Goal: Task Accomplishment & Management: Complete application form

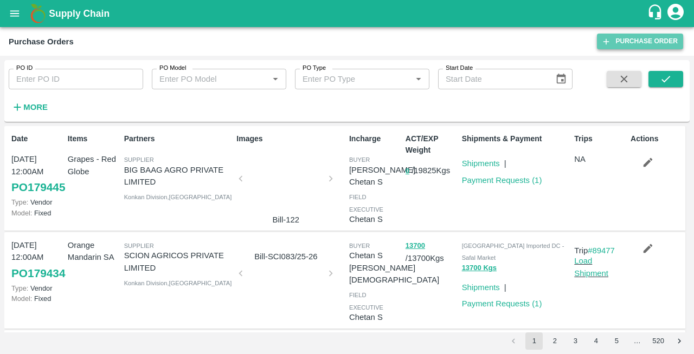
click at [619, 43] on link "Purchase Order" at bounding box center [640, 42] width 86 height 16
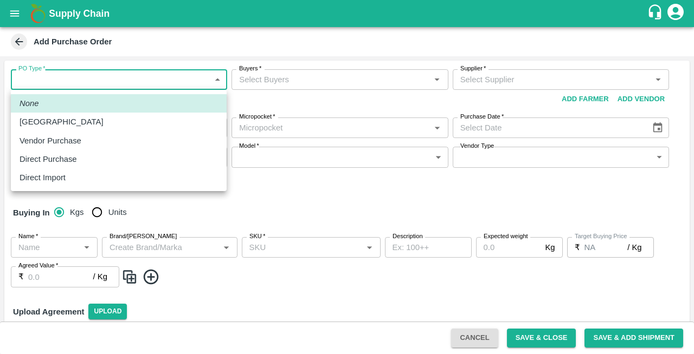
click at [56, 80] on body "Supply Chain Add Purchase Order PO Type   * ​ PO Type Buyers   * Buyers   * Sup…" at bounding box center [347, 177] width 694 height 354
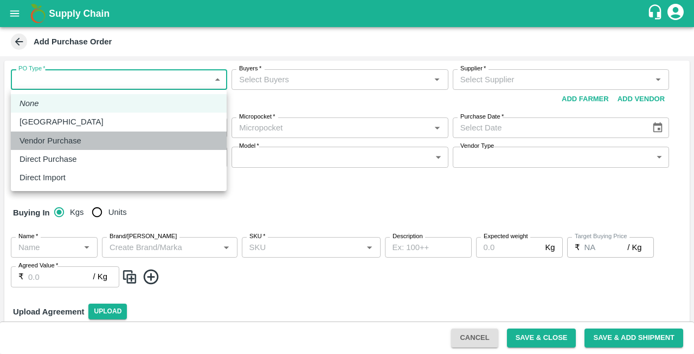
click at [46, 138] on p "Vendor Purchase" at bounding box center [51, 141] width 62 height 12
type input "2"
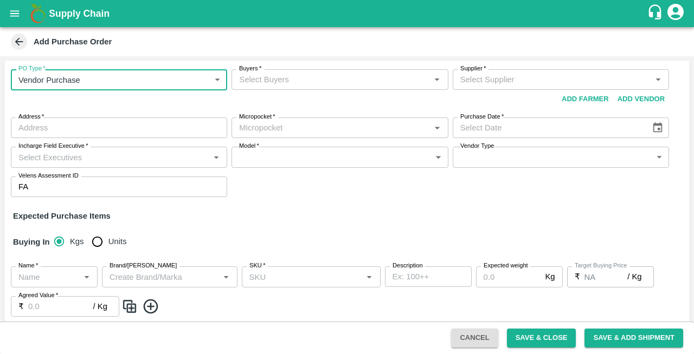
click at [256, 80] on input "Buyers   *" at bounding box center [331, 80] width 192 height 14
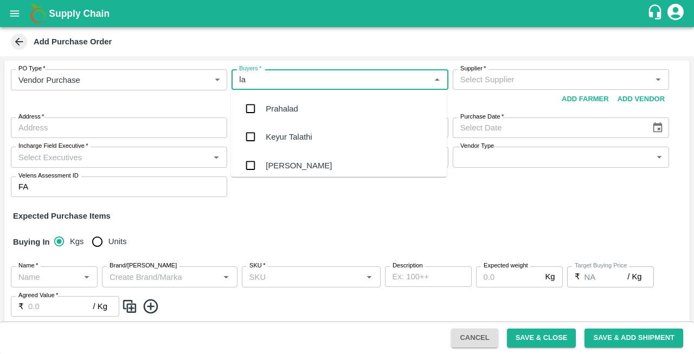
type input "lax"
click at [313, 166] on div "Laxit narottambhai khakhkhar" at bounding box center [319, 165] width 106 height 12
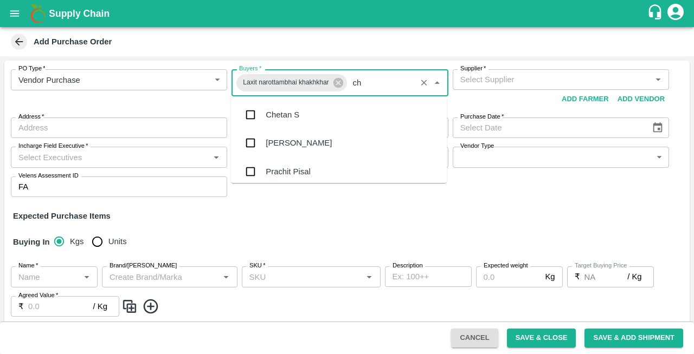
type input "che"
click at [253, 111] on input "checkbox" at bounding box center [251, 115] width 22 height 22
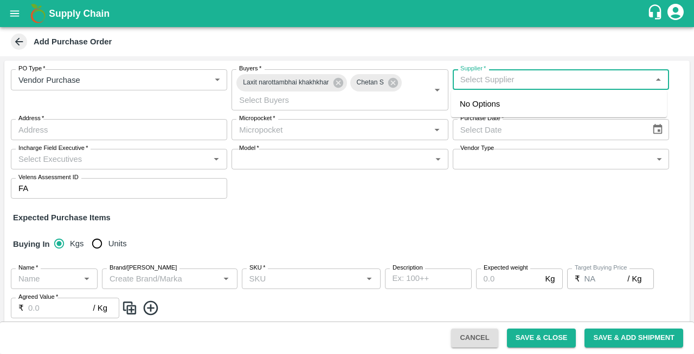
click at [503, 79] on input "Supplier   *" at bounding box center [552, 80] width 192 height 14
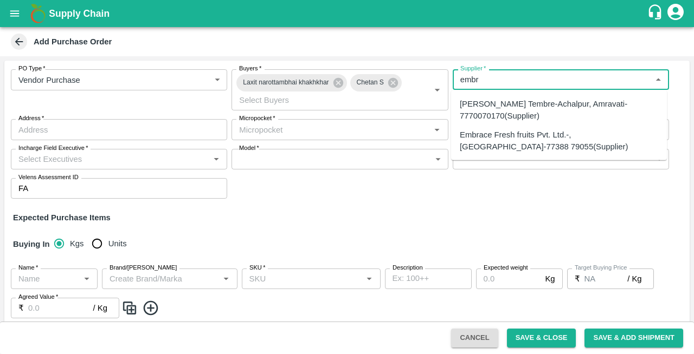
click at [486, 143] on div "Embrace Fresh fruits Pvt. Ltd.-, Mumbai-77388 79055(Supplier)" at bounding box center [559, 140] width 198 height 24
type input "Embrace Fresh fruits Pvt. Ltd.-, Mumbai-77388 79055(Supplier)"
type input ", [GEOGRAPHIC_DATA], , [GEOGRAPHIC_DATA]"
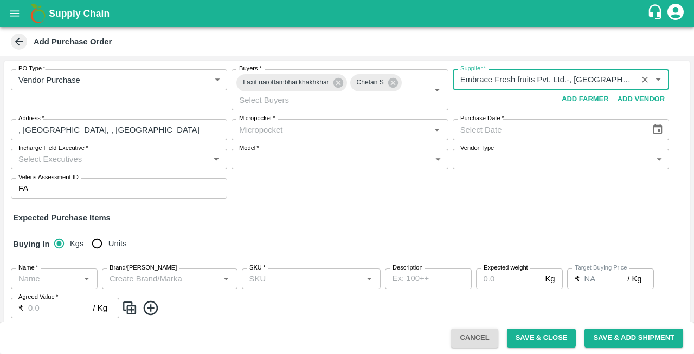
type input "Embrace Fresh fruits Pvt. Ltd.-, Mumbai-77388 79055(Supplier)"
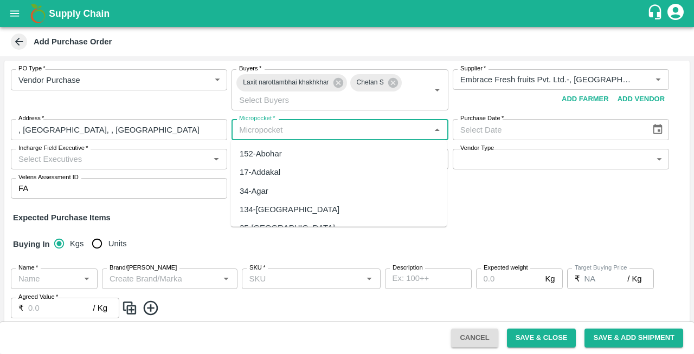
click at [310, 132] on input "Micropocket   *" at bounding box center [331, 130] width 192 height 14
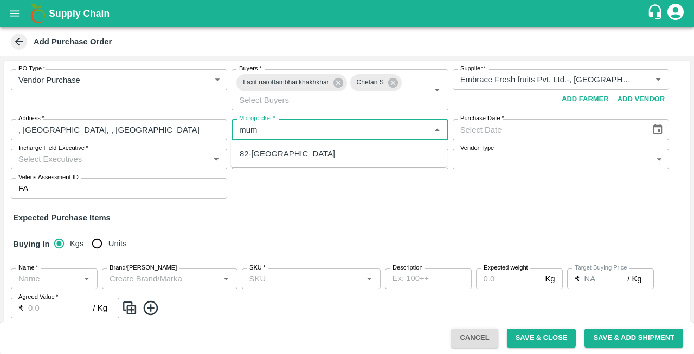
click at [250, 157] on div "82-Mumbai" at bounding box center [287, 154] width 95 height 12
type input "82-Mumbai"
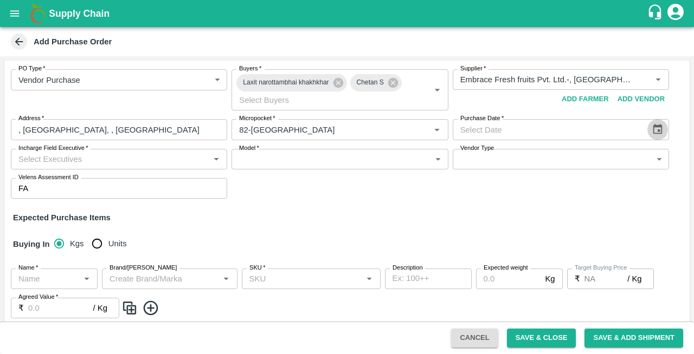
click at [656, 133] on icon "Choose date" at bounding box center [658, 130] width 12 height 12
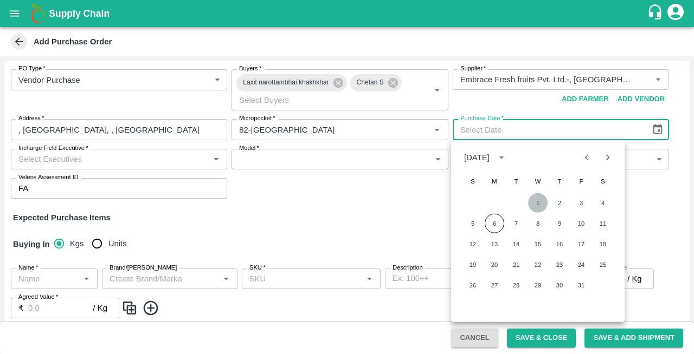
click at [538, 206] on button "1" at bounding box center [538, 204] width 20 height 20
type input "01/10/2025"
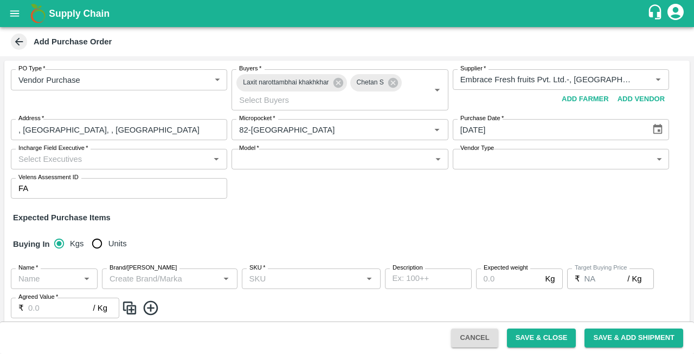
click at [88, 163] on input "Incharge Field Executive   *" at bounding box center [110, 159] width 192 height 14
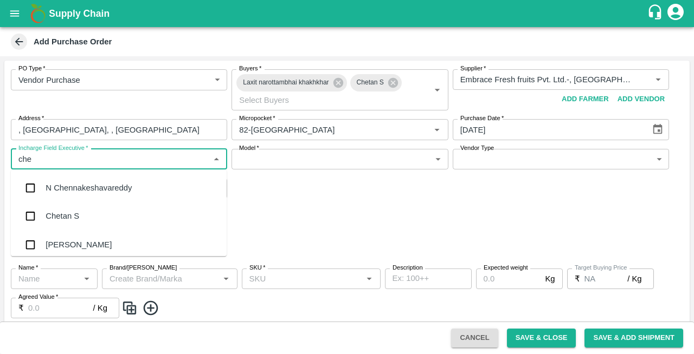
type input "chet"
click at [57, 182] on div "Chetan S" at bounding box center [63, 188] width 34 height 12
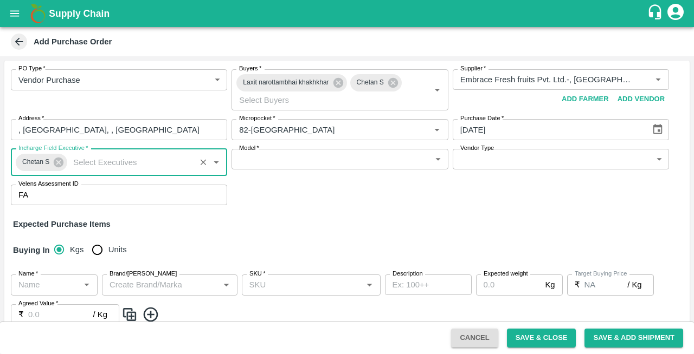
click at [266, 160] on body "Supply Chain Add Purchase Order PO Type   * Vendor Purchase 2 PO Type Buyers   …" at bounding box center [347, 177] width 694 height 354
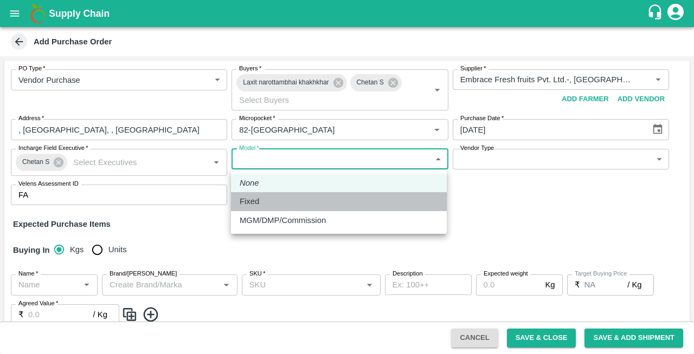
click at [254, 201] on p "Fixed" at bounding box center [250, 202] width 20 height 12
type input "Fixed"
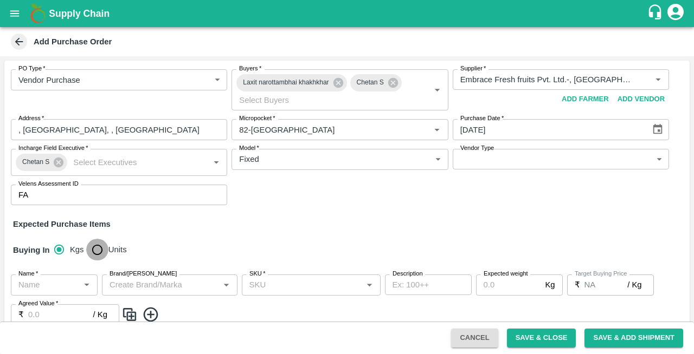
click at [100, 250] on input "Units" at bounding box center [97, 250] width 22 height 22
radio input "true"
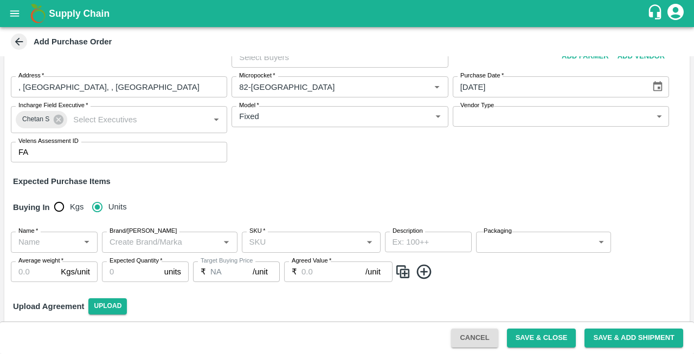
scroll to position [64, 0]
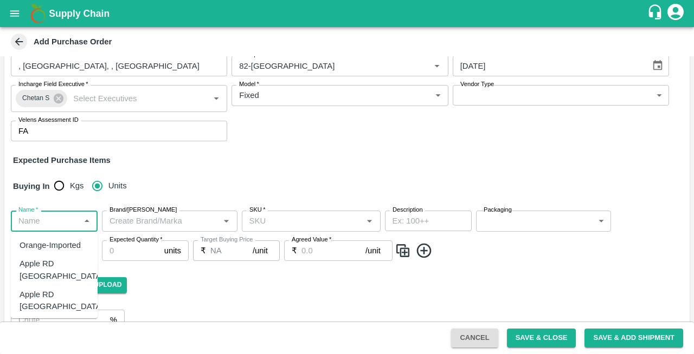
click at [57, 219] on input "Name   *" at bounding box center [45, 221] width 62 height 14
click at [47, 276] on div "Grapefruit Imported" at bounding box center [54, 282] width 69 height 24
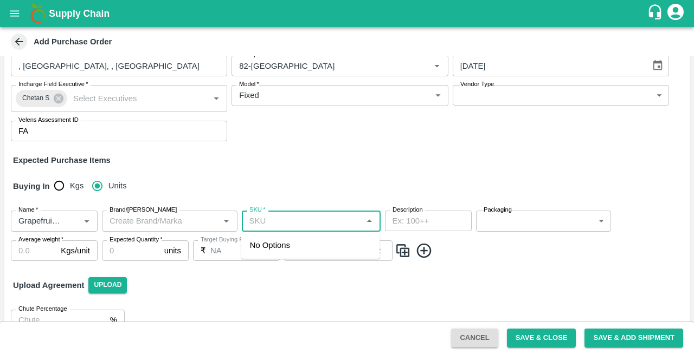
click at [274, 219] on input "SKU   *" at bounding box center [302, 221] width 114 height 14
click at [259, 222] on input "SKU   *" at bounding box center [302, 221] width 114 height 14
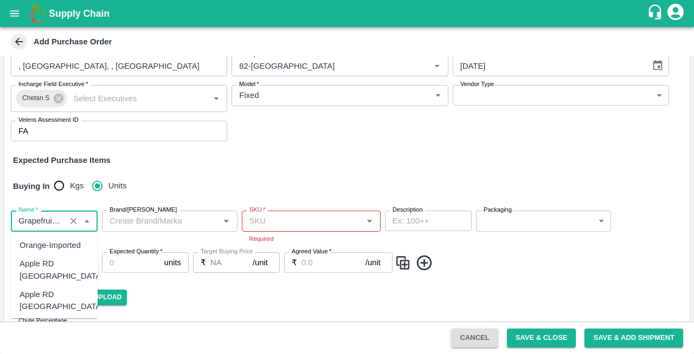
click at [53, 223] on input "Name   *" at bounding box center [38, 221] width 48 height 14
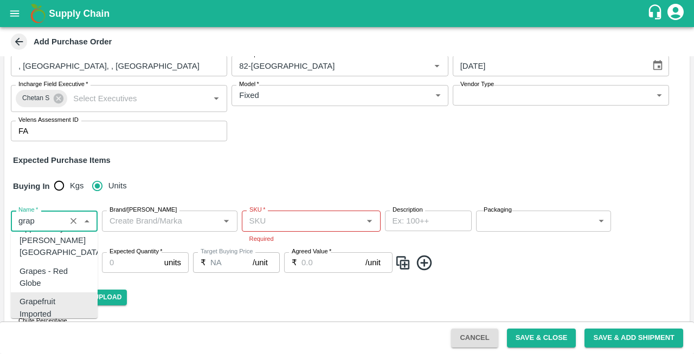
scroll to position [0, 0]
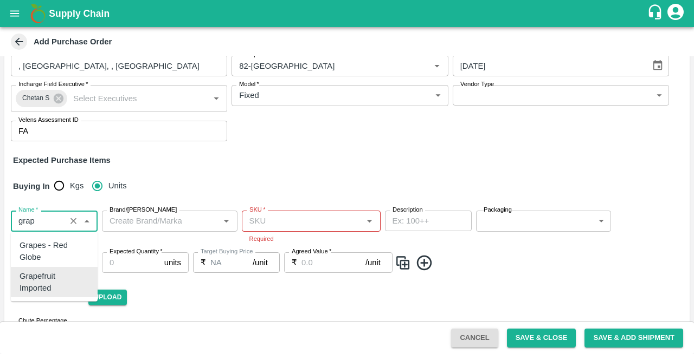
click at [54, 287] on div "Grapefruit Imported" at bounding box center [54, 282] width 69 height 24
type input "Grapefruit Imported"
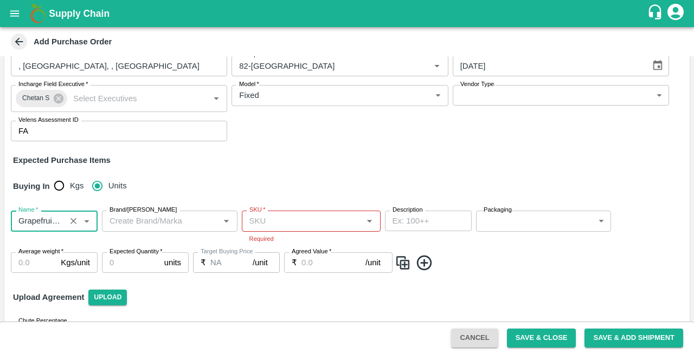
click at [507, 222] on body "Supply Chain Add Purchase Order PO Type   * Vendor Purchase 2 PO Type Buyers   …" at bounding box center [347, 177] width 694 height 354
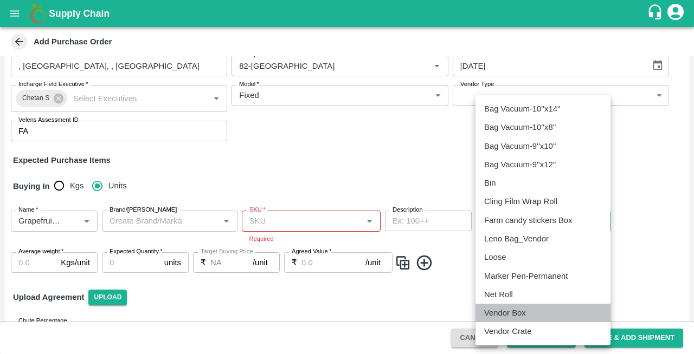
click at [499, 311] on p "Vendor Box" at bounding box center [505, 313] width 42 height 12
type input "276"
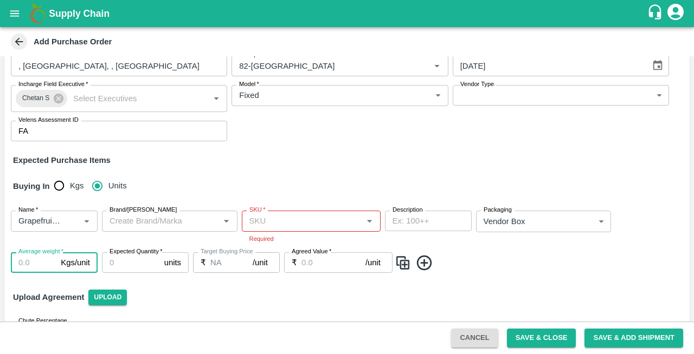
click at [21, 268] on input "Average weight   *" at bounding box center [34, 263] width 46 height 21
type input "15"
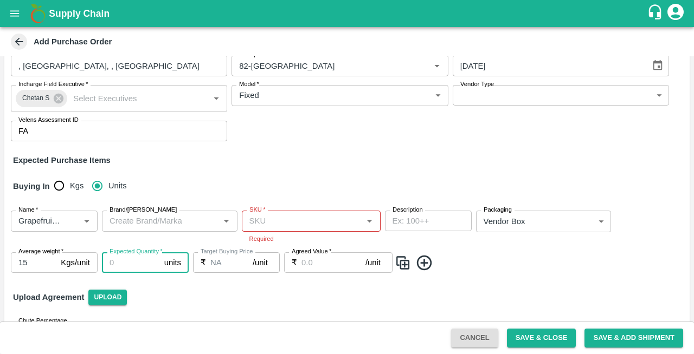
click at [126, 267] on input "Expected Quantity   *" at bounding box center [131, 263] width 58 height 21
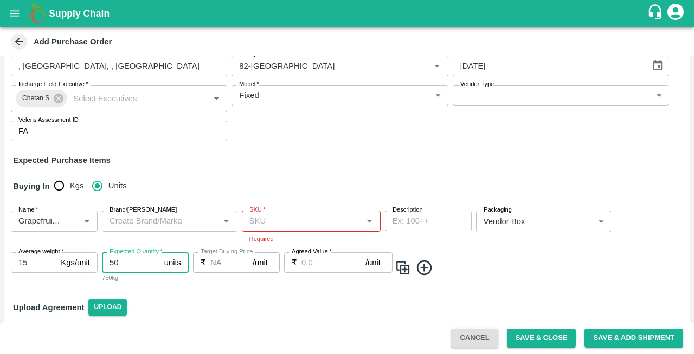
type input "50"
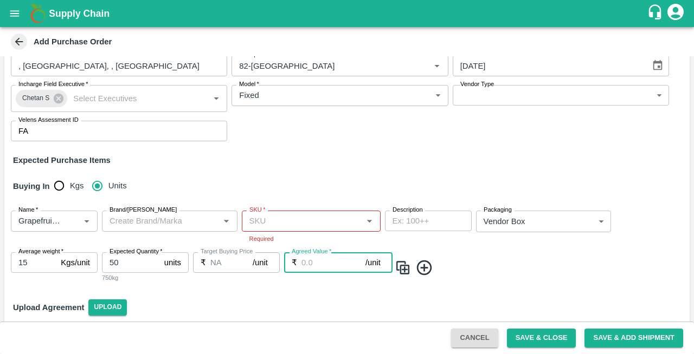
click at [328, 261] on input "Agreed Value   *" at bounding box center [333, 263] width 64 height 21
type input "1500"
click at [419, 265] on icon at bounding box center [424, 268] width 18 height 18
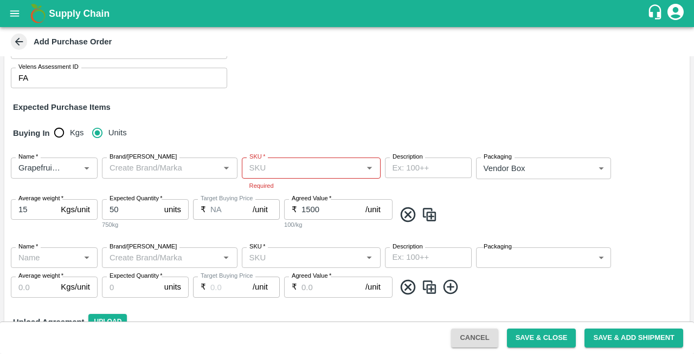
scroll to position [119, 0]
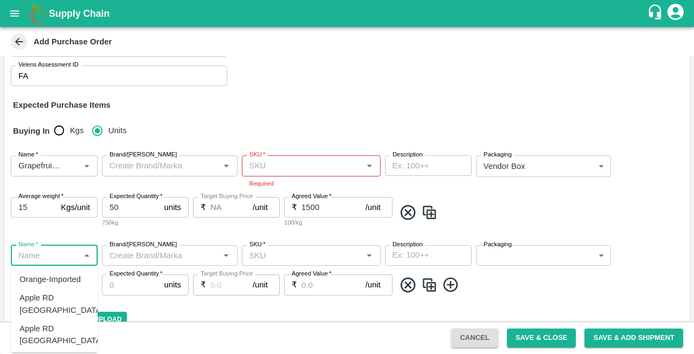
click at [45, 256] on input "Name   *" at bounding box center [45, 256] width 62 height 14
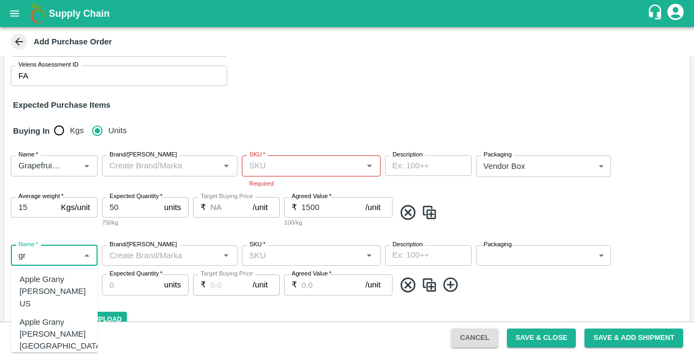
type input "g"
click at [38, 313] on div "Grapes - Red Globe" at bounding box center [54, 317] width 69 height 24
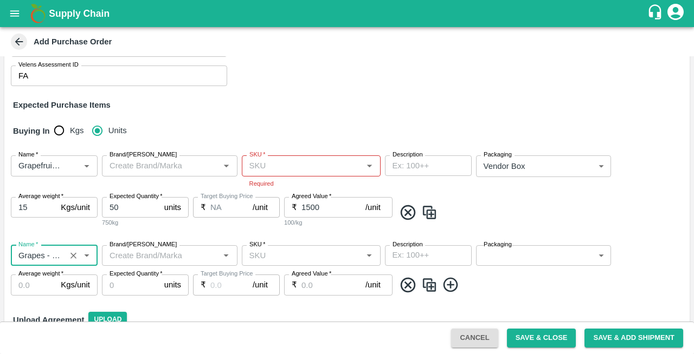
type input "Grapes - Red Globe"
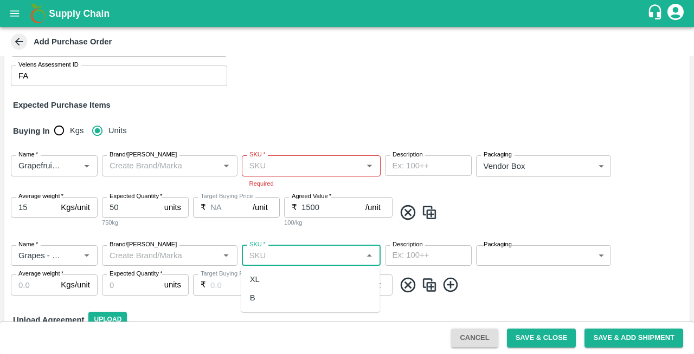
click at [289, 260] on input "SKU   *" at bounding box center [302, 256] width 114 height 14
click at [265, 281] on div "XL" at bounding box center [310, 279] width 139 height 18
type input "XL"
type input "NA"
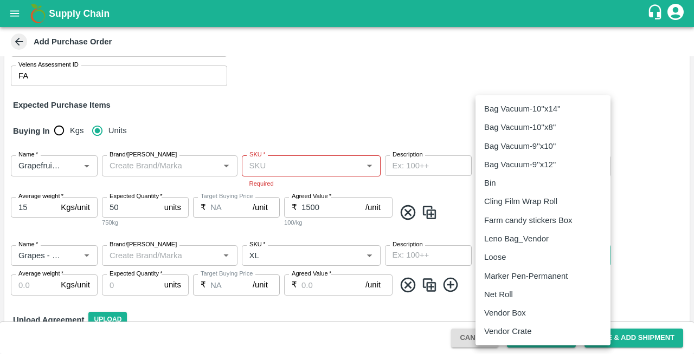
click at [506, 259] on body "Supply Chain Add Purchase Order PO Type   * Vendor Purchase 2 PO Type Buyers   …" at bounding box center [347, 177] width 694 height 354
click at [495, 309] on p "Vendor Box" at bounding box center [505, 313] width 42 height 12
type input "276"
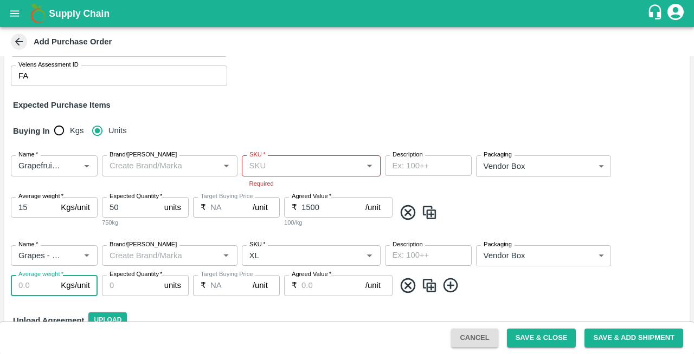
click at [27, 282] on input "Average weight   *" at bounding box center [34, 285] width 46 height 21
type input "6"
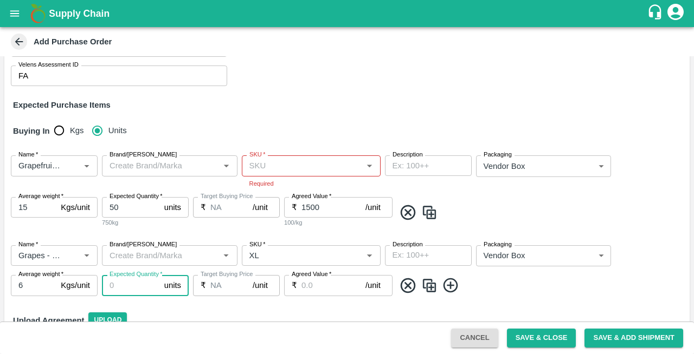
click at [132, 285] on input "Expected Quantity   *" at bounding box center [131, 285] width 58 height 21
type input "100"
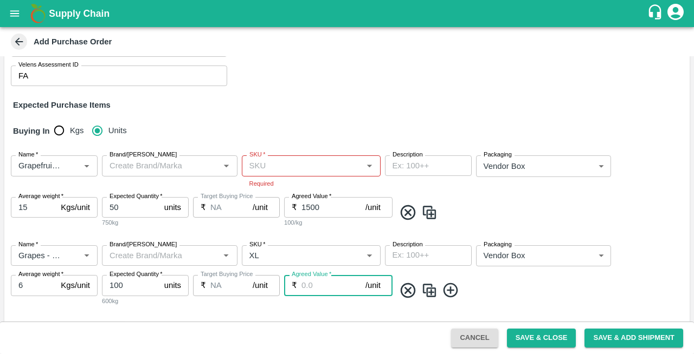
click at [336, 285] on input "Agreed Value   *" at bounding box center [333, 285] width 64 height 21
type input "1250"
click at [538, 337] on button "Save & Close" at bounding box center [541, 338] width 69 height 19
click at [288, 174] on div "SKU   *" at bounding box center [311, 166] width 139 height 21
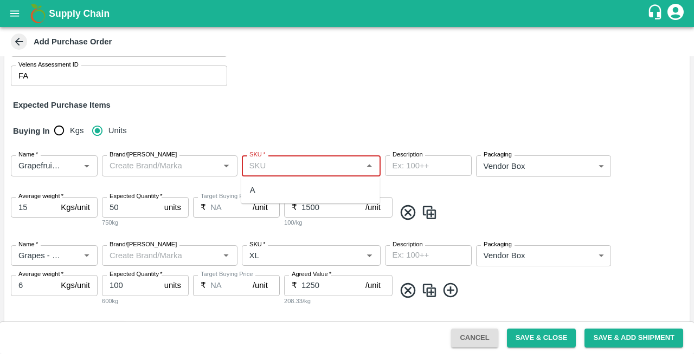
click at [259, 190] on div "A" at bounding box center [310, 190] width 139 height 18
type input "A"
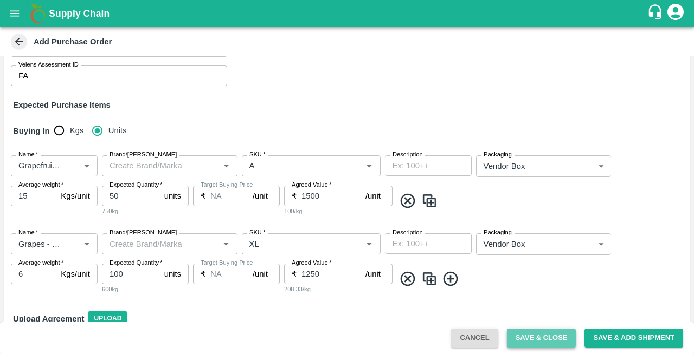
click at [532, 338] on button "Save & Close" at bounding box center [541, 338] width 69 height 19
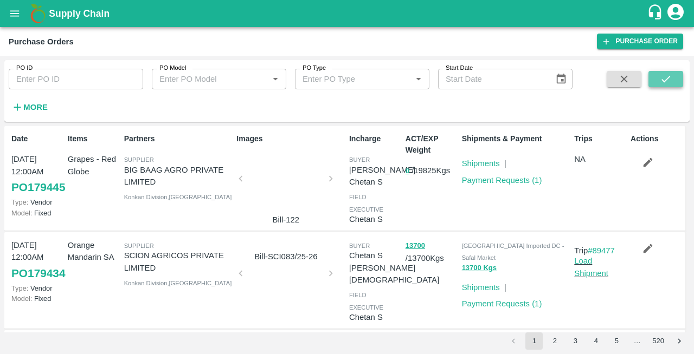
click at [663, 82] on icon "submit" at bounding box center [665, 79] width 9 height 7
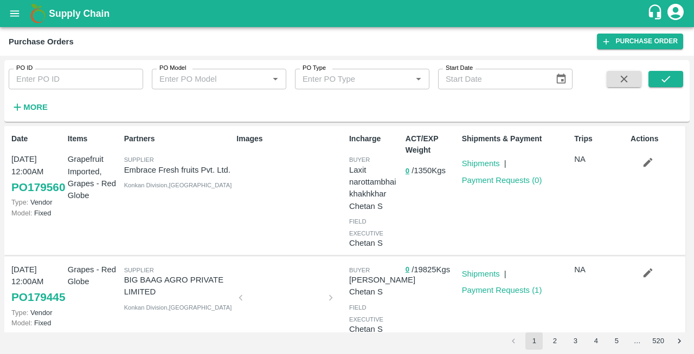
click at [646, 159] on icon "button" at bounding box center [648, 163] width 12 height 12
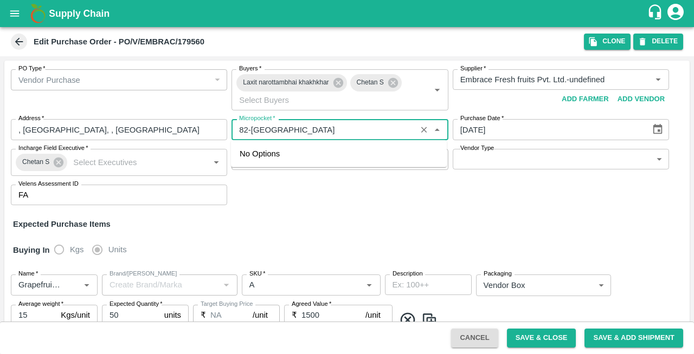
click at [301, 130] on input "Micropocket   *" at bounding box center [324, 130] width 178 height 14
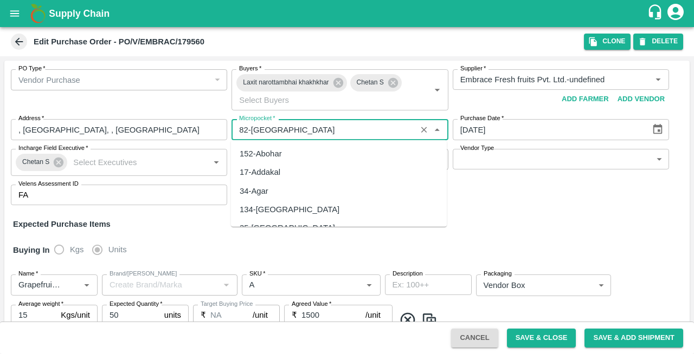
scroll to position [1868, 0]
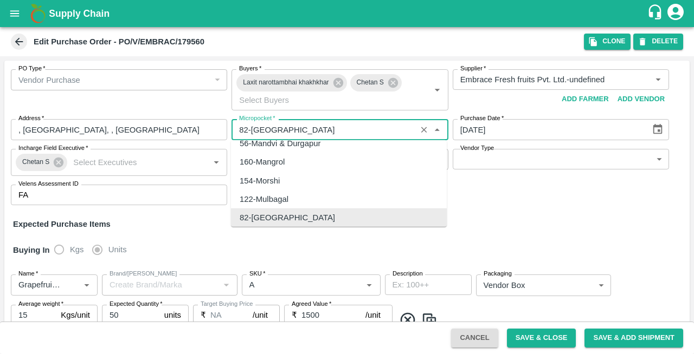
click at [301, 130] on input "Micropocket   *" at bounding box center [324, 130] width 178 height 14
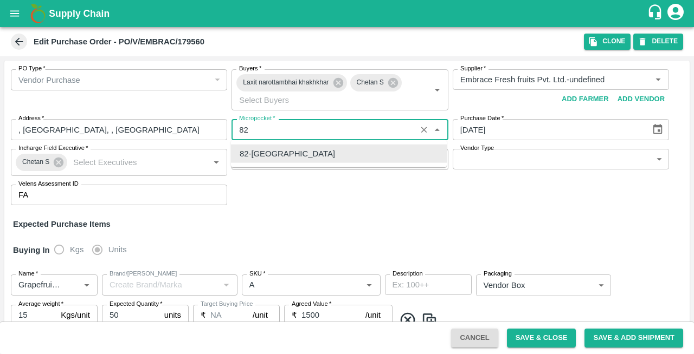
type input "8"
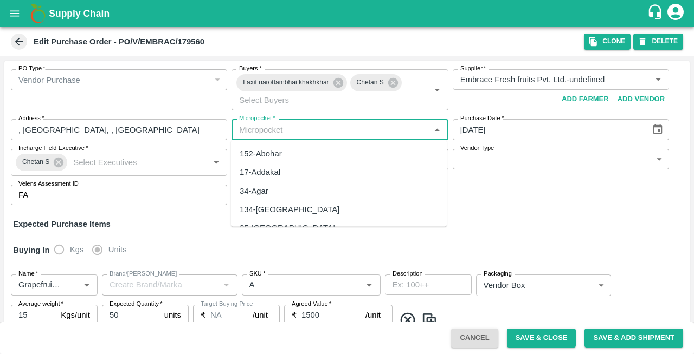
scroll to position [0, 0]
click at [274, 158] on div "134-Ahmedabad" at bounding box center [290, 154] width 100 height 12
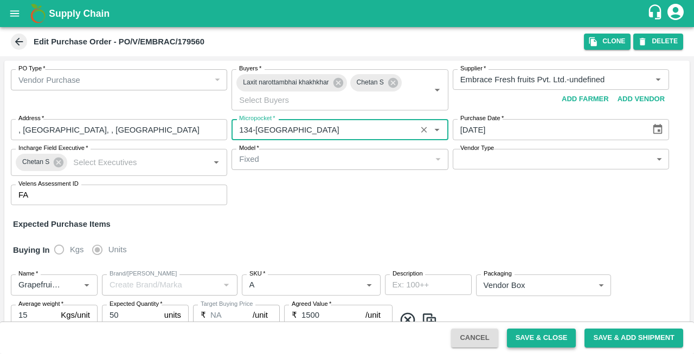
type input "134-Ahmedabad"
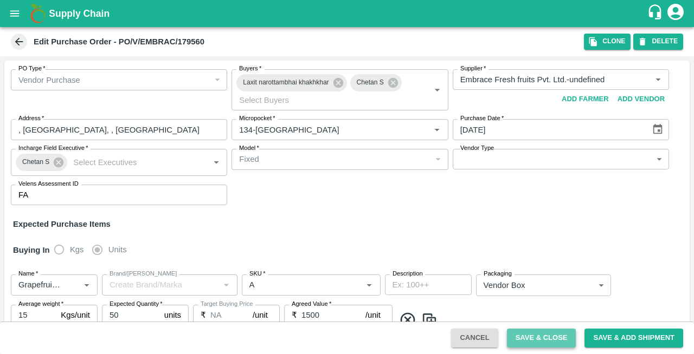
click at [528, 343] on button "Save & Close" at bounding box center [541, 338] width 69 height 19
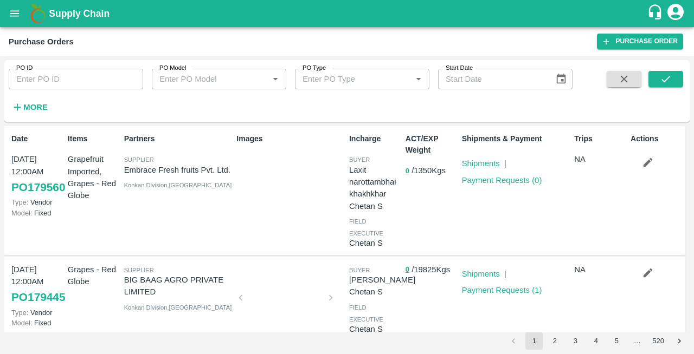
click at [60, 77] on input "PO ID" at bounding box center [76, 79] width 134 height 21
type input "175302"
click at [666, 79] on icon "submit" at bounding box center [666, 79] width 12 height 12
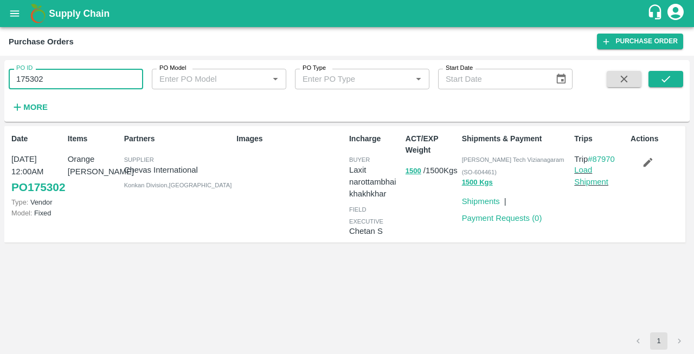
click at [57, 81] on input "175302" at bounding box center [76, 79] width 134 height 21
type input "1"
click at [675, 80] on button "submit" at bounding box center [665, 79] width 35 height 16
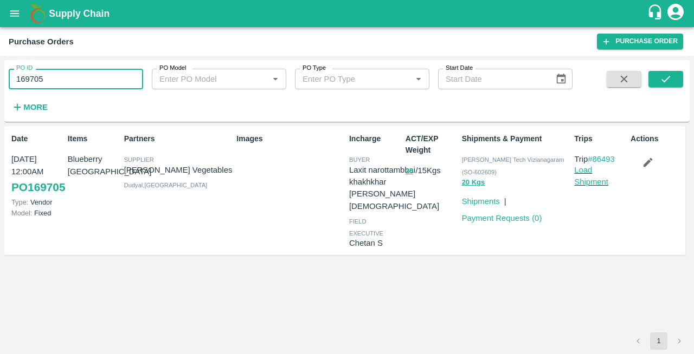
click at [74, 82] on input "169705" at bounding box center [76, 79] width 134 height 21
type input "1"
type input "162411"
click at [662, 73] on button "submit" at bounding box center [665, 79] width 35 height 16
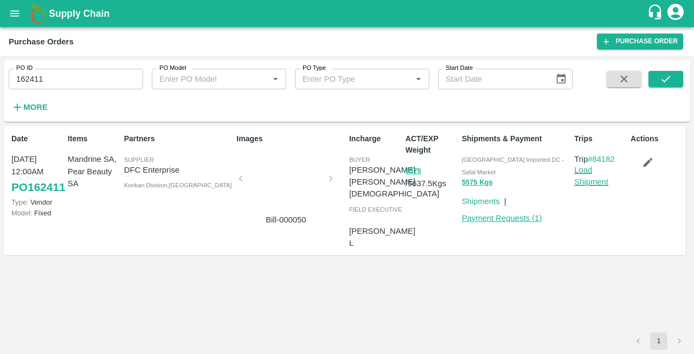
click at [498, 214] on link "Payment Requests ( 1 )" at bounding box center [502, 218] width 80 height 9
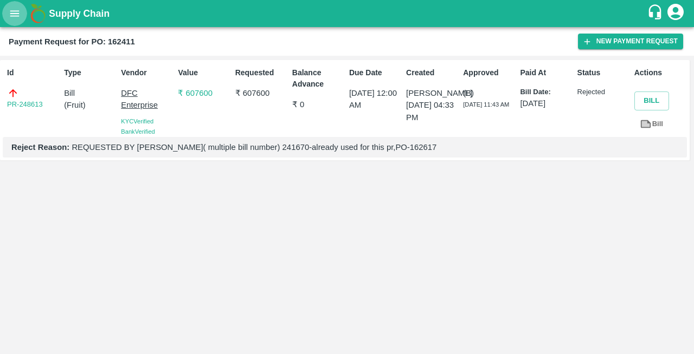
click at [16, 15] on icon "open drawer" at bounding box center [15, 14] width 12 height 12
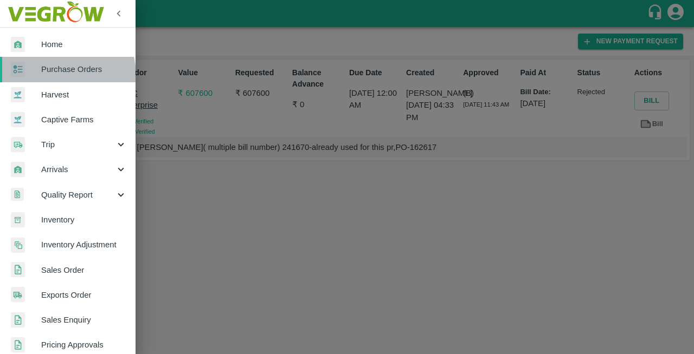
click at [54, 76] on link "Purchase Orders" at bounding box center [68, 69] width 136 height 25
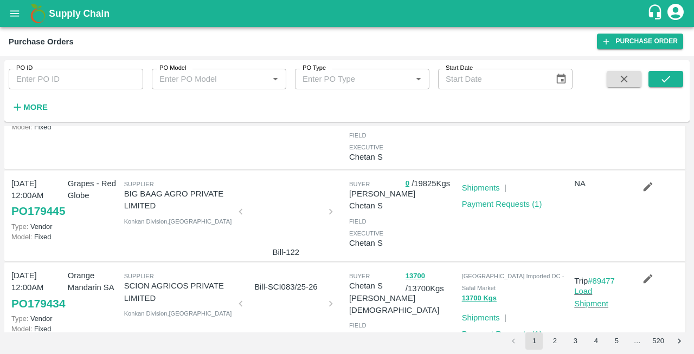
scroll to position [101, 0]
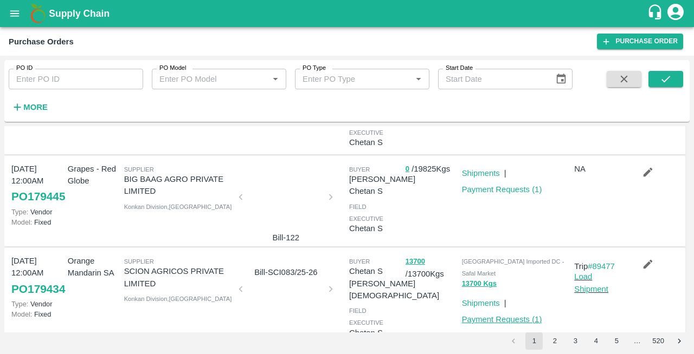
click at [488, 315] on link "Payment Requests ( 1 )" at bounding box center [502, 319] width 80 height 9
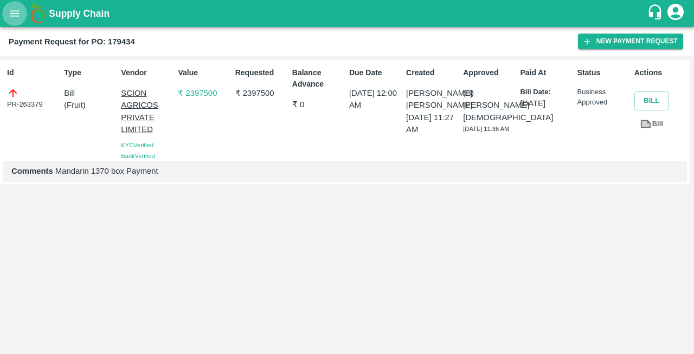
click at [15, 12] on icon "open drawer" at bounding box center [15, 14] width 12 height 12
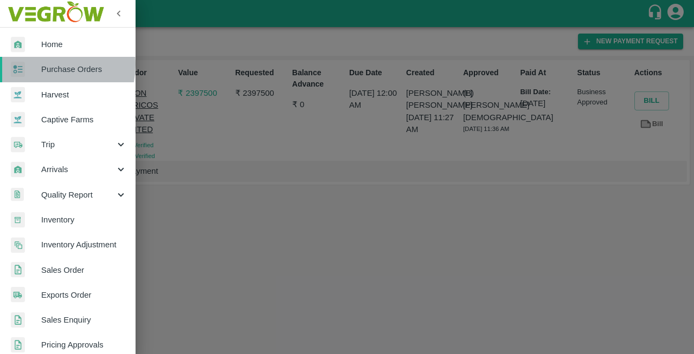
click at [47, 65] on span "Purchase Orders" at bounding box center [84, 69] width 86 height 12
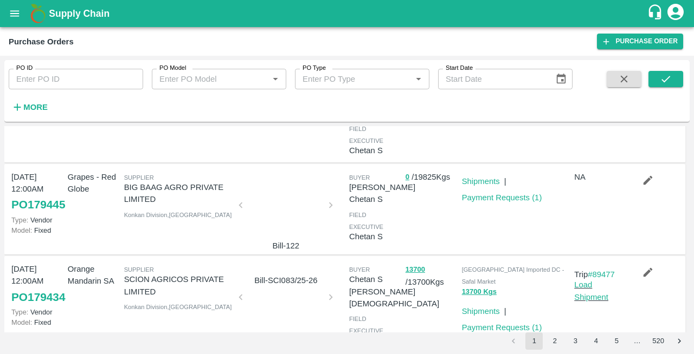
scroll to position [91, 0]
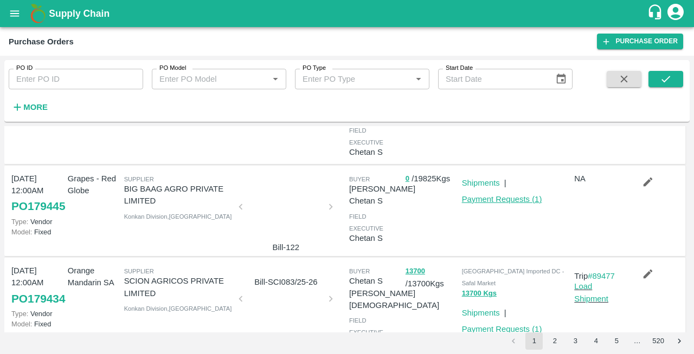
click at [493, 203] on link "Payment Requests ( 1 )" at bounding box center [502, 199] width 80 height 9
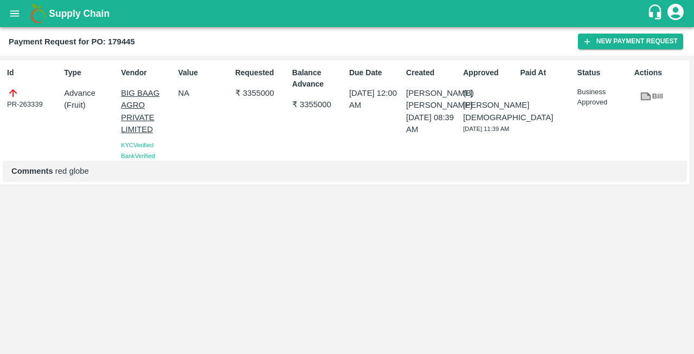
click at [12, 15] on icon "open drawer" at bounding box center [15, 14] width 12 height 12
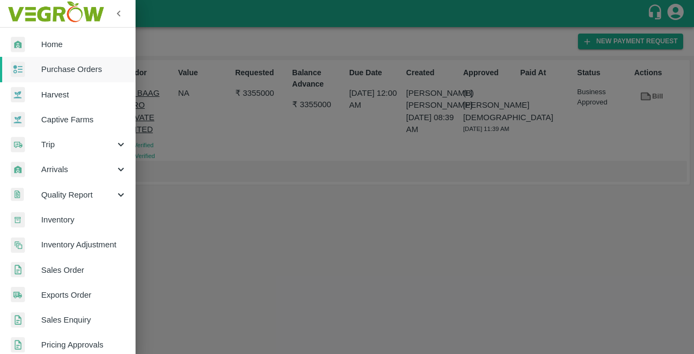
click at [55, 73] on span "Purchase Orders" at bounding box center [84, 69] width 86 height 12
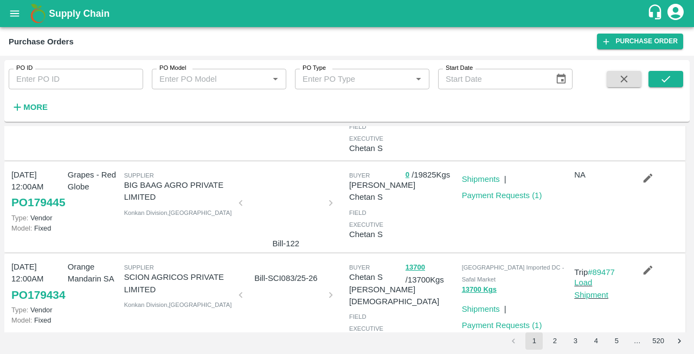
scroll to position [150, 0]
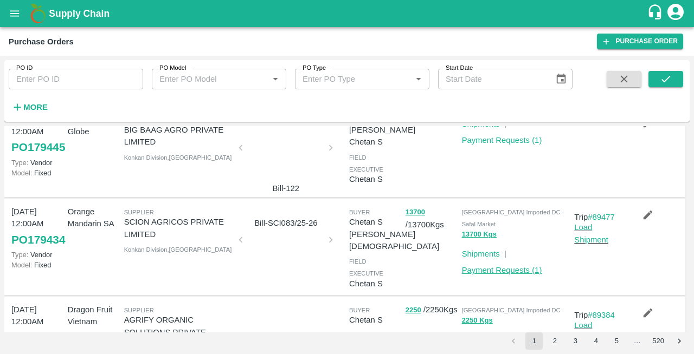
click at [507, 266] on link "Payment Requests ( 1 )" at bounding box center [502, 270] width 80 height 9
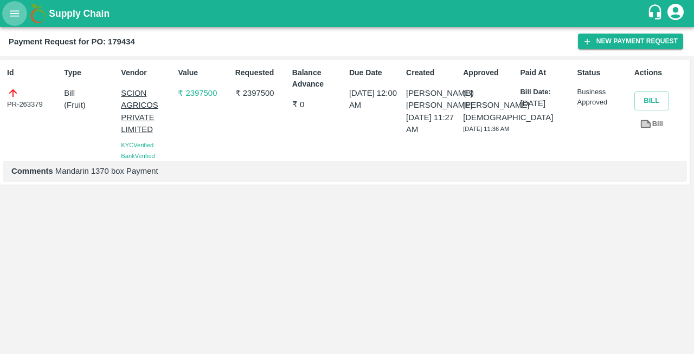
click at [16, 15] on icon "open drawer" at bounding box center [15, 14] width 12 height 12
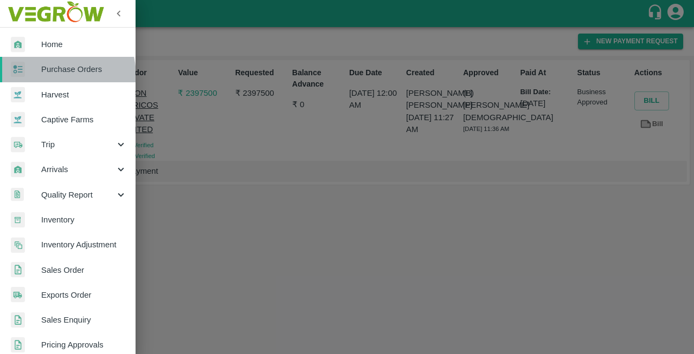
click at [47, 76] on link "Purchase Orders" at bounding box center [68, 69] width 136 height 25
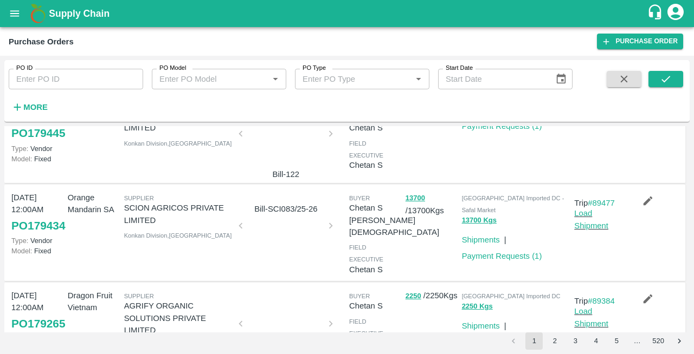
scroll to position [165, 0]
click at [486, 252] on link "Payment Requests ( 1 )" at bounding box center [502, 256] width 80 height 9
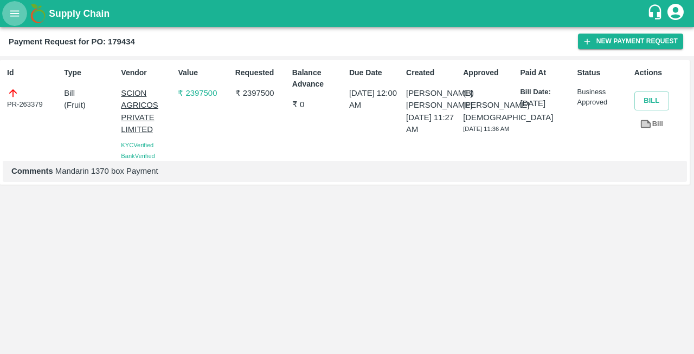
click at [13, 14] on icon "open drawer" at bounding box center [14, 13] width 9 height 6
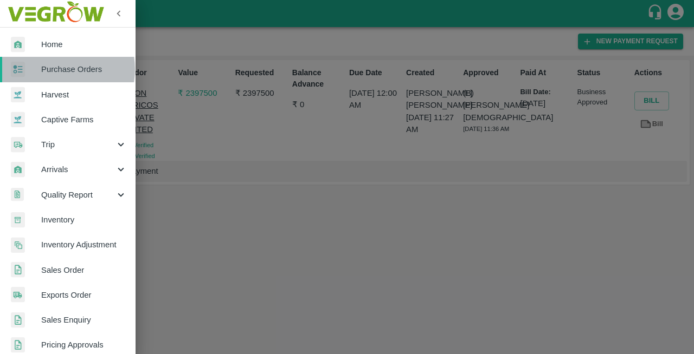
click at [57, 69] on span "Purchase Orders" at bounding box center [84, 69] width 86 height 12
